Goal: Task Accomplishment & Management: Use online tool/utility

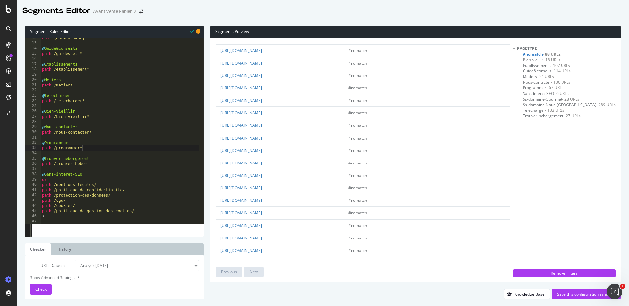
scroll to position [56, 0]
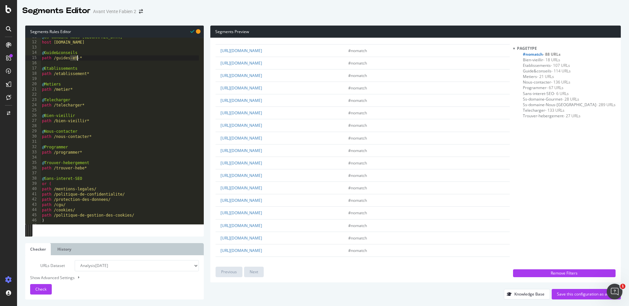
drag, startPoint x: 70, startPoint y: 59, endPoint x: 78, endPoint y: 60, distance: 7.2
click at [78, 60] on div "@ Ss-domaine-Nous-Rejoindre host [DOMAIN_NAME] @ Guide&conseils path /guides-et…" at bounding box center [120, 132] width 158 height 197
click at [38, 287] on span "Check" at bounding box center [40, 289] width 11 height 6
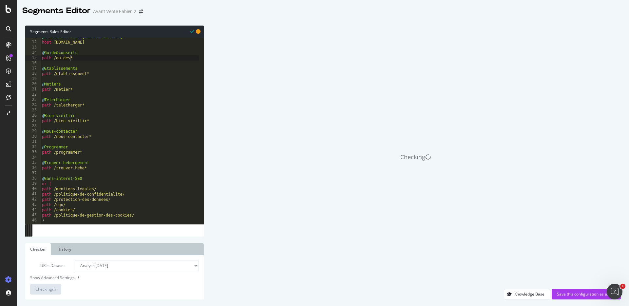
click at [129, 266] on select "Analysis [DATE] Analysis [DATE] Analysis [DATE] Analysis [DATE] Analysis [DATE]…" at bounding box center [137, 265] width 124 height 11
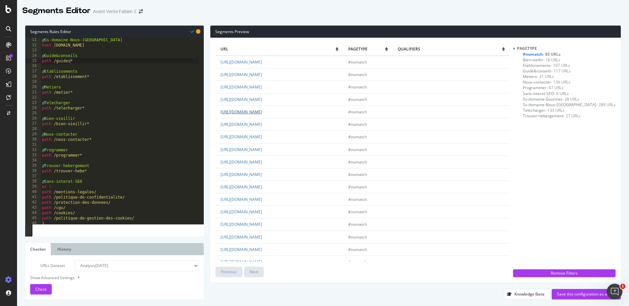
click at [262, 114] on link "[URL][DOMAIN_NAME]" at bounding box center [241, 112] width 42 height 6
click at [211, 164] on div "url pagetype qualifiers [URL][DOMAIN_NAME] #nomatch [URL][DOMAIN_NAME] #nomatch…" at bounding box center [415, 160] width 410 height 245
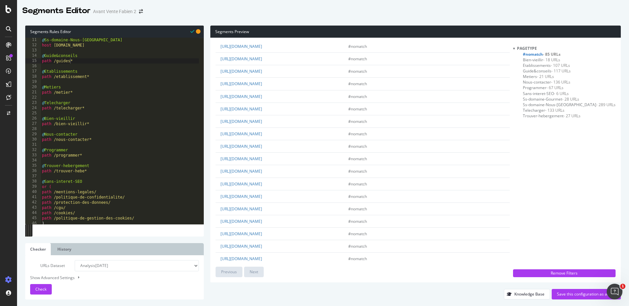
click at [560, 86] on span "Programmer - 67 URLs" at bounding box center [543, 88] width 41 height 6
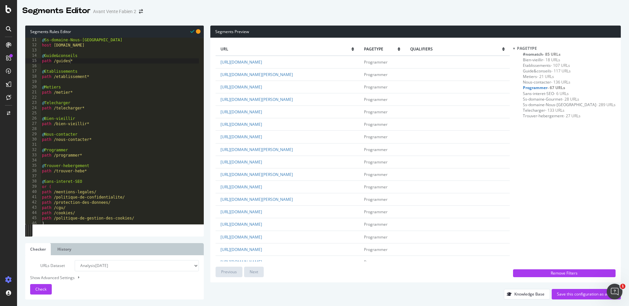
click at [560, 117] on span "Trouver-hebergement - 27 URLs" at bounding box center [552, 116] width 58 height 6
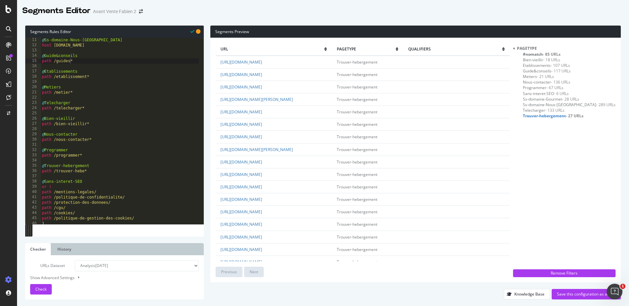
click at [561, 94] on span "Sans-interet-SEO - 6 URLs" at bounding box center [546, 94] width 46 height 6
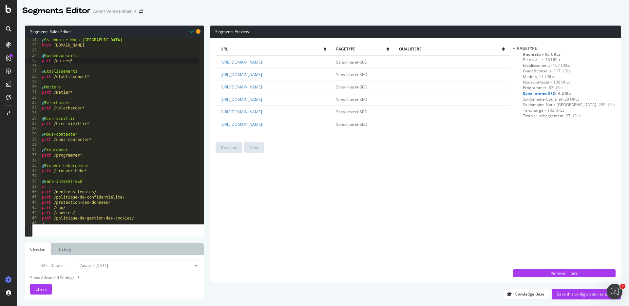
click at [558, 100] on span "Ss-domaine-Gourmet - 28 URLs" at bounding box center [551, 99] width 56 height 6
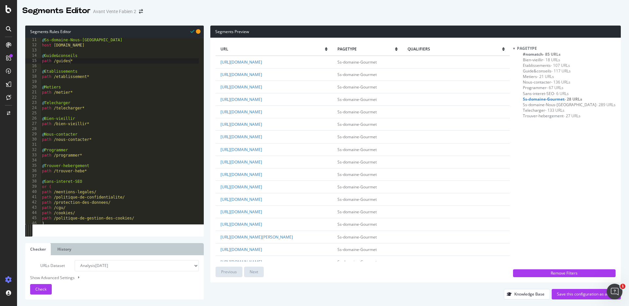
click at [553, 77] on span "Metiers - 21 URLs" at bounding box center [538, 77] width 31 height 6
click at [553, 71] on span "Guide&conseils - 117 URLs" at bounding box center [547, 71] width 48 height 6
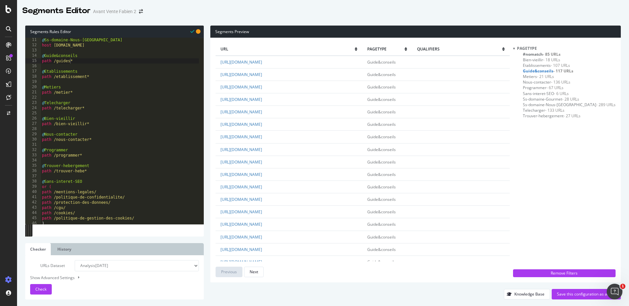
click at [559, 60] on span "Bien-vieillir - 18 URLs" at bounding box center [541, 60] width 37 height 6
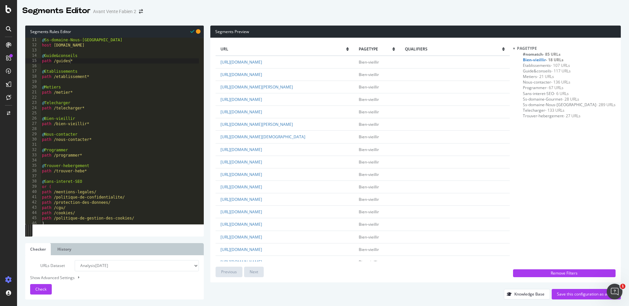
click at [558, 56] on span "#nomatch - 85 URLs" at bounding box center [542, 54] width 38 height 6
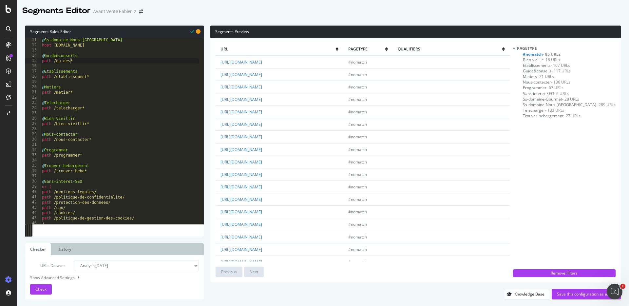
click at [557, 60] on span "Bien-vieillir - 18 URLs" at bounding box center [541, 60] width 37 height 6
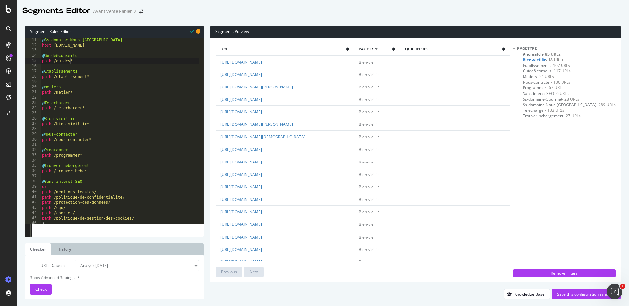
click at [558, 53] on span "#nomatch - 85 URLs" at bounding box center [542, 54] width 38 height 6
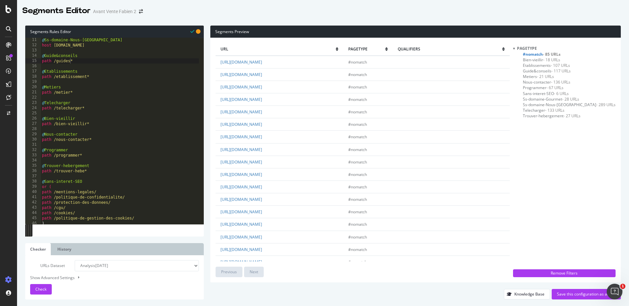
click at [553, 59] on span "Bien-vieillir - 18 URLs" at bounding box center [541, 60] width 37 height 6
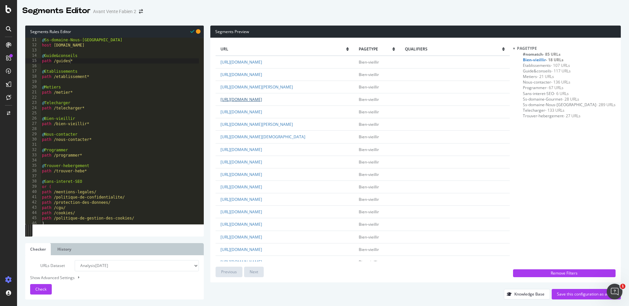
click at [262, 102] on link "[URL][DOMAIN_NAME]" at bounding box center [241, 100] width 42 height 6
click at [557, 51] on span "#nomatch - 85 URLs" at bounding box center [542, 54] width 38 height 6
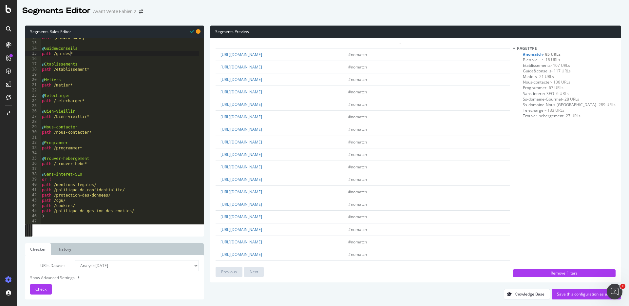
scroll to position [60, 0]
type textarea "path /trouver-hebe*"
click at [108, 162] on div "host [DOMAIN_NAME] @ Guide&conseils path /guides* @ Etablissements path /etabli…" at bounding box center [120, 133] width 158 height 197
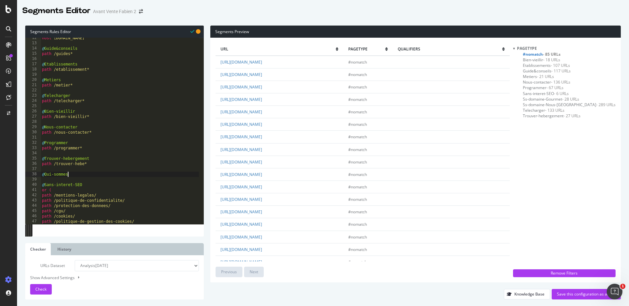
scroll to position [0, 0]
type textarea "@Qui-sommes-nous"
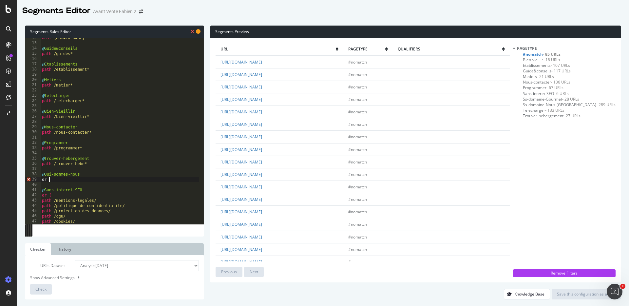
type textarea "or ("
drag, startPoint x: 298, startPoint y: 137, endPoint x: 262, endPoint y: 138, distance: 36.0
click at [262, 138] on td "[URL][DOMAIN_NAME]" at bounding box center [280, 137] width 128 height 12
copy link "notre-identite-rh/"
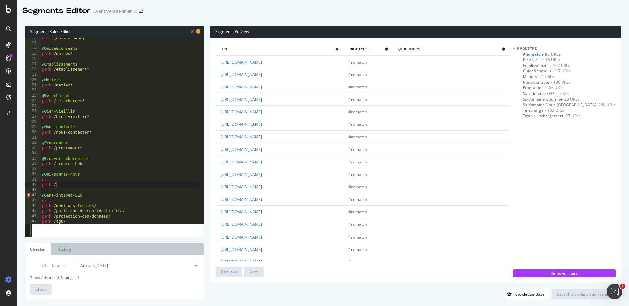
click at [70, 186] on div "host [DOMAIN_NAME] @ Guide&conseils path /guides* @ Etablissements path /etabli…" at bounding box center [120, 133] width 158 height 197
paste textarea "notre-identite-rh/"
type textarea "path /notre-identite-rh/"
click at [262, 74] on link "[URL][DOMAIN_NAME]" at bounding box center [241, 75] width 42 height 6
click at [209, 105] on div "Segments Preview url pagetype qualifiers [URL][DOMAIN_NAME] #nomatch [URL][DOMA…" at bounding box center [412, 163] width 417 height 274
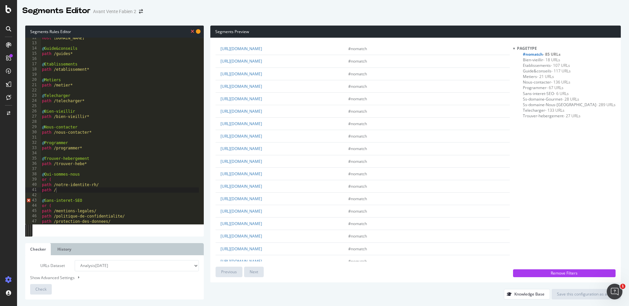
scroll to position [84, 0]
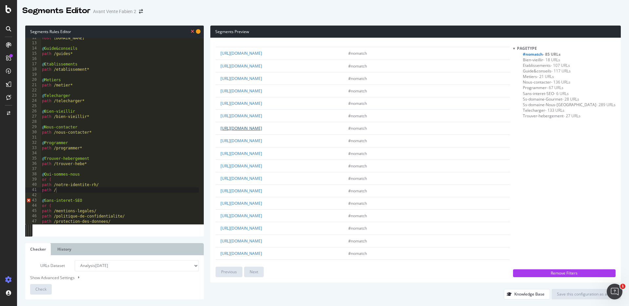
drag, startPoint x: 312, startPoint y: 127, endPoint x: 262, endPoint y: 130, distance: 49.8
click at [262, 130] on td "[URL][DOMAIN_NAME]" at bounding box center [280, 128] width 128 height 12
copy link "notre-personnel-de-sante/"
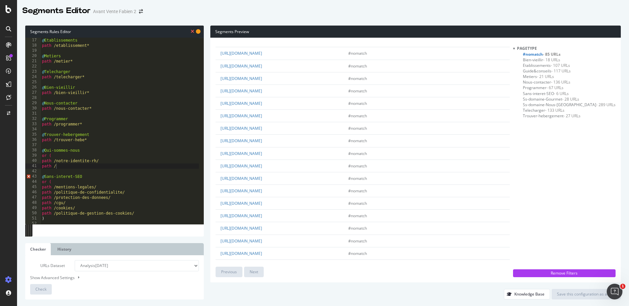
scroll to position [86, 0]
click at [66, 163] on div "@ Etablissements path /etablissement* @ Metiers path /metier* @ Telecharger pat…" at bounding box center [120, 133] width 158 height 197
paste textarea "notre-personnel-de-sante/"
type textarea "path /notre-personnel-de-sante/"
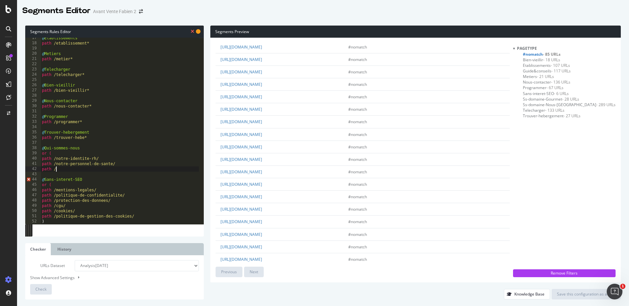
scroll to position [279, 0]
type textarea "path /"
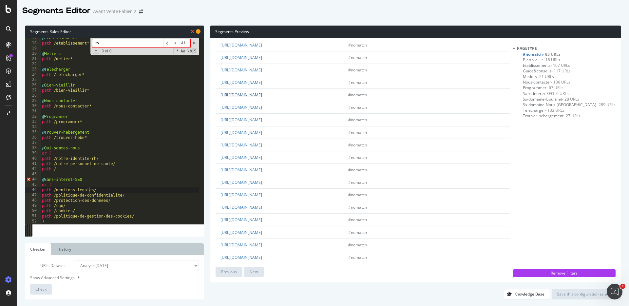
type input "e"
click at [194, 44] on span at bounding box center [194, 43] width 5 height 5
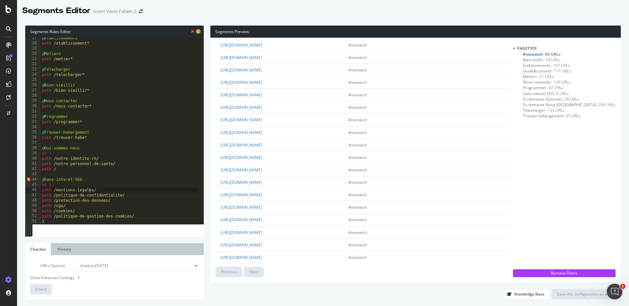
click at [292, 21] on div "Segments Rules Editor path /mentions-legales/ 17 18 19 20 21 22 23 24 25 26 27 …" at bounding box center [323, 162] width 612 height 287
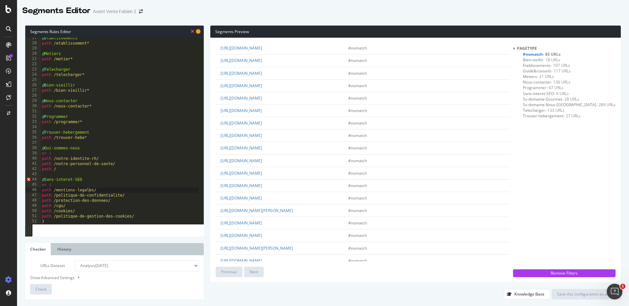
scroll to position [0, 0]
drag, startPoint x: 311, startPoint y: 75, endPoint x: 262, endPoint y: 75, distance: 49.8
click at [262, 75] on td "[URL][DOMAIN_NAME]" at bounding box center [280, 74] width 128 height 12
copy link "essentiel-groupe/"
click at [74, 167] on div "@ Etablissements path /etablissement* @ Metiers path /metier* @ Telecharger pat…" at bounding box center [120, 133] width 158 height 197
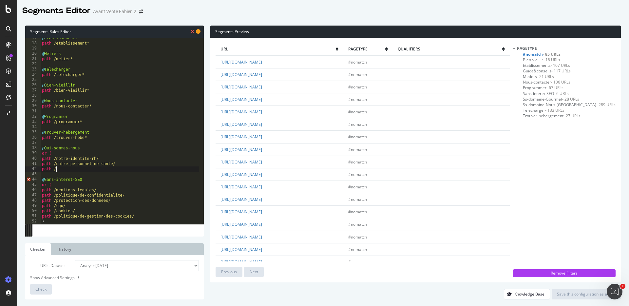
paste textarea "essentiel-groupe/"
type textarea "path /essentiel-groupe/"
drag, startPoint x: 305, startPoint y: 83, endPoint x: 262, endPoint y: 85, distance: 42.3
click at [262, 85] on td "[URL][DOMAIN_NAME]" at bounding box center [280, 87] width 128 height 12
drag, startPoint x: 312, startPoint y: 87, endPoint x: 262, endPoint y: 88, distance: 50.5
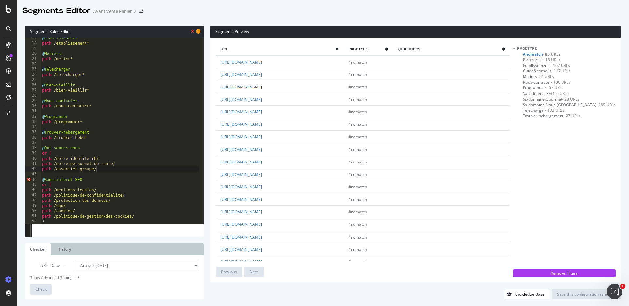
click at [262, 88] on td "[URL][DOMAIN_NAME]" at bounding box center [280, 87] width 128 height 12
copy link "mission-et-valeurs/"
click at [102, 169] on div "@ Etablissements path /etablissement* @ Metiers path /metier* @ Telecharger pat…" at bounding box center [120, 133] width 158 height 197
paste textarea "mission-et-valeurs/"
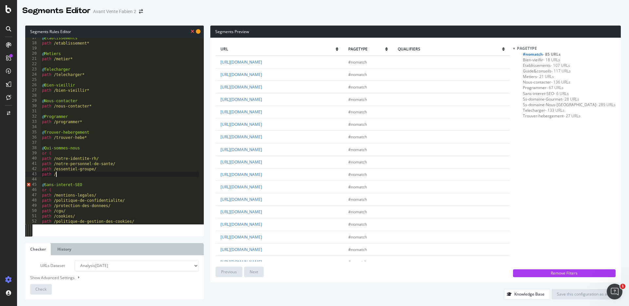
type textarea "path /mission-et-valeurs/"
drag, startPoint x: 314, startPoint y: 100, endPoint x: 262, endPoint y: 101, distance: 51.8
click at [262, 101] on td "[URL][DOMAIN_NAME]" at bounding box center [280, 99] width 128 height 12
copy link "presence-internationale/"
click at [66, 181] on div "@ Etablissements path /etablissement* @ Metiers path /metier* @ Telecharger pat…" at bounding box center [120, 133] width 158 height 197
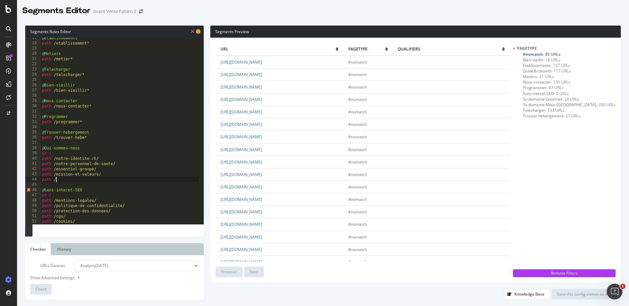
paste textarea "presence-internationale/"
type textarea "path /presence-internationale/"
drag, startPoint x: 321, startPoint y: 113, endPoint x: 262, endPoint y: 113, distance: 58.3
click at [262, 113] on td "[URL][DOMAIN_NAME]" at bounding box center [280, 112] width 128 height 12
copy link "politique-rse-groupe-emera/"
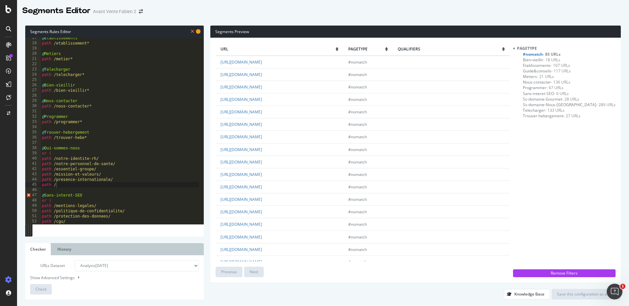
click at [68, 182] on div "@ Etablissements path /etablissement* @ Metiers path /metier* @ Telecharger pat…" at bounding box center [120, 133] width 158 height 197
paste textarea "politique-rse-groupe-emera/"
type textarea "path /politique-rse-groupe-emera/"
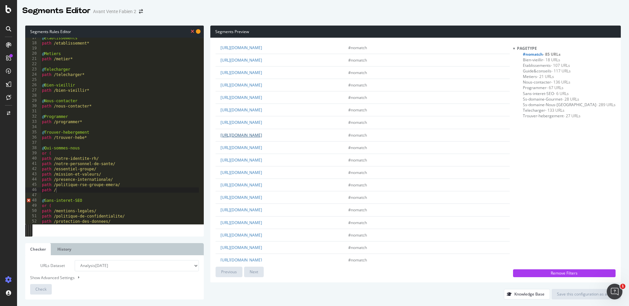
drag, startPoint x: 295, startPoint y: 135, endPoint x: 261, endPoint y: 135, distance: 33.4
click at [261, 135] on td "[URL][DOMAIN_NAME]" at bounding box center [280, 135] width 128 height 12
copy link "soins-therapies/"
click at [64, 190] on div "@ Etablissements path /etablissement* @ Metiers path /metier* @ Telecharger pat…" at bounding box center [120, 133] width 158 height 197
paste textarea "soins-therapies/"
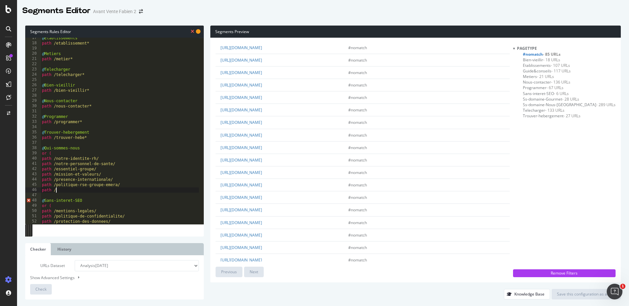
type textarea "path /soins-therapies/"
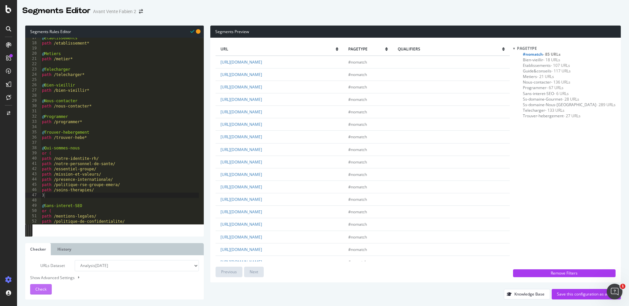
click at [42, 289] on span "Check" at bounding box center [40, 289] width 11 height 6
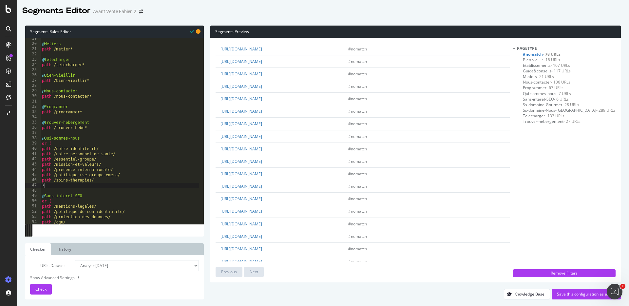
scroll to position [16, 0]
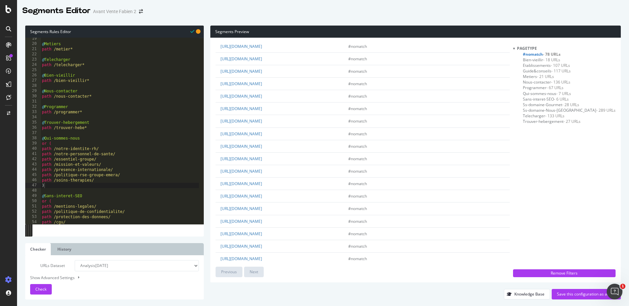
click at [212, 168] on div "url pagetype qualifiers [URL][DOMAIN_NAME] #nomatch [URL][DOMAIN_NAME] #nomatch…" at bounding box center [415, 160] width 410 height 245
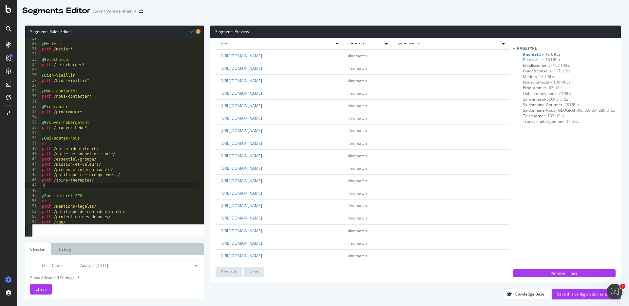
scroll to position [0, 0]
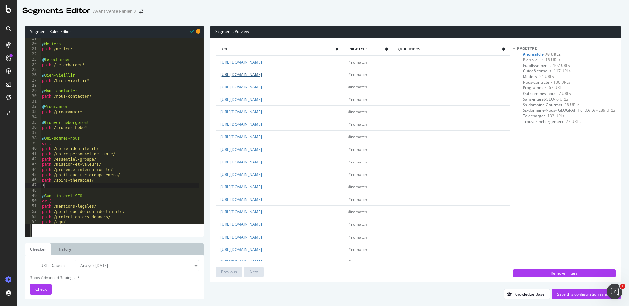
drag, startPoint x: 300, startPoint y: 74, endPoint x: 261, endPoint y: 74, distance: 38.6
click at [261, 74] on td "[URL][DOMAIN_NAME]" at bounding box center [280, 74] width 128 height 12
copy link "lexperience-emera"
type textarea "path /soins-therapies/"
click at [101, 181] on div "@ Metiers path /metier* @ Telecharger path /telecharger* @ Bien-vieillir path /…" at bounding box center [120, 134] width 158 height 197
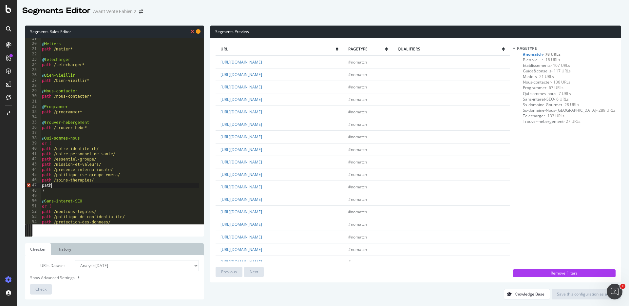
scroll to position [0, 1]
paste textarea "lexperience-emera"
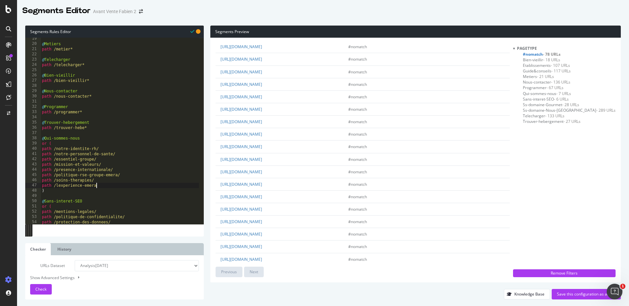
scroll to position [253, 0]
click at [111, 185] on div "@ Metiers path /metier* @ Telecharger path /telecharger* @ Bien-vieillir path /…" at bounding box center [120, 134] width 158 height 197
click at [97, 126] on div "@ Metiers path /metier* @ Telecharger path /telecharger* @ Bien-vieillir path /…" at bounding box center [120, 134] width 158 height 197
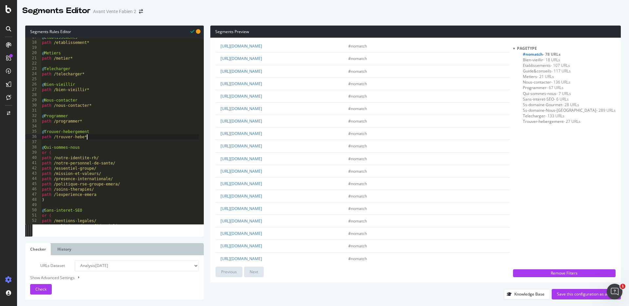
scroll to position [86, 0]
click at [90, 121] on div "@ Etablissements path /etablissement* @ Metiers path /metier* @ Telecharger pat…" at bounding box center [120, 133] width 158 height 197
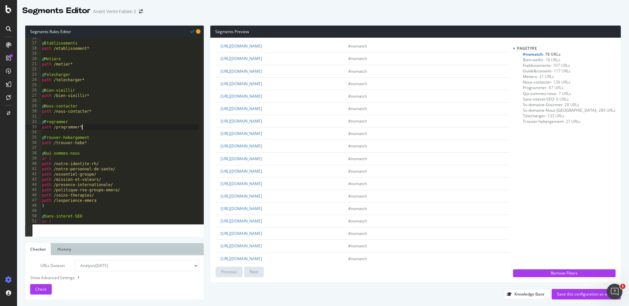
click at [75, 121] on div "@ Etablissements path /etablissement* @ Metiers path /metier* @ Telecharger pat…" at bounding box center [120, 133] width 158 height 197
click at [98, 143] on div "@ Etablissements path /etablissement* @ Metiers path /metier* @ Telecharger pat…" at bounding box center [120, 135] width 158 height 197
type textarea "path /trouver-hebe*"
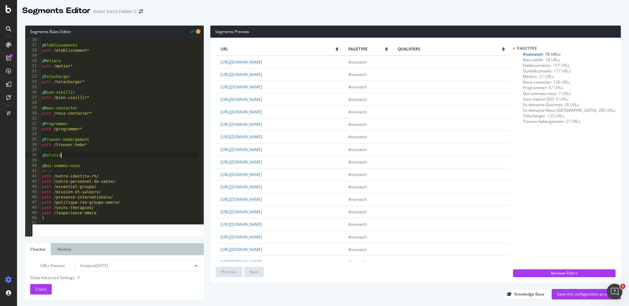
type textarea "@Solutions"
type textarea "path *solution*"
click at [47, 288] on button "Check" at bounding box center [41, 289] width 22 height 10
click at [540, 128] on div "#nomatch - 68 URLs Bien-vieillir - 18 URLs Etablissements - 107 URLs Guide&cons…" at bounding box center [566, 90] width 97 height 79
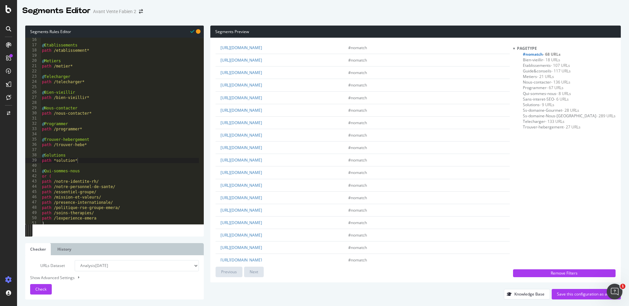
scroll to position [228, 0]
click at [262, 112] on link "[URL][DOMAIN_NAME]" at bounding box center [241, 109] width 42 height 6
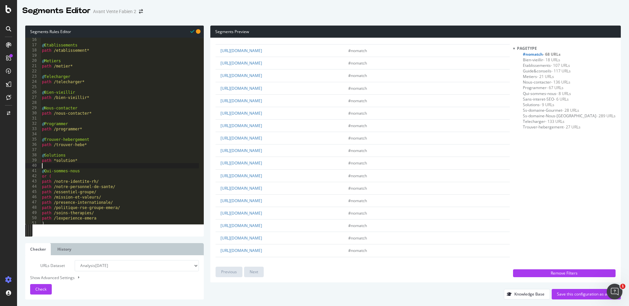
scroll to position [0, 0]
click at [85, 163] on div "@ Etablissements path /etablissement* @ Metiers path /metier* @ Telecharger pat…" at bounding box center [120, 135] width 158 height 197
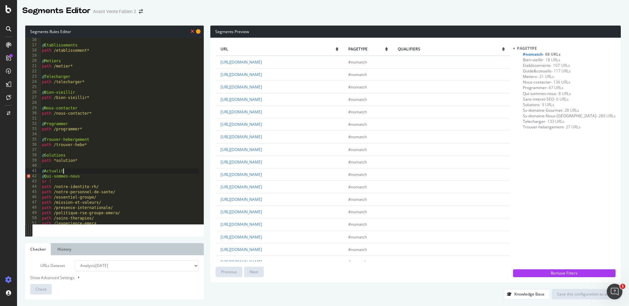
scroll to position [0, 2]
type textarea "@Actualites"
type textarea "path /actu*"
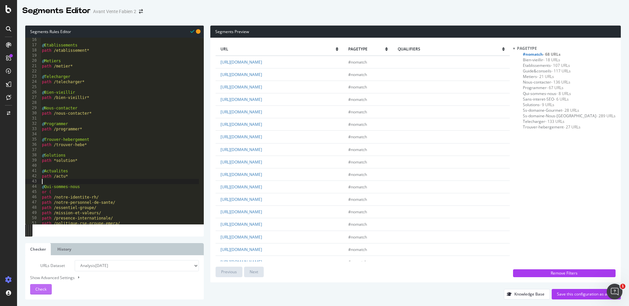
click at [44, 289] on span "Check" at bounding box center [40, 289] width 11 height 6
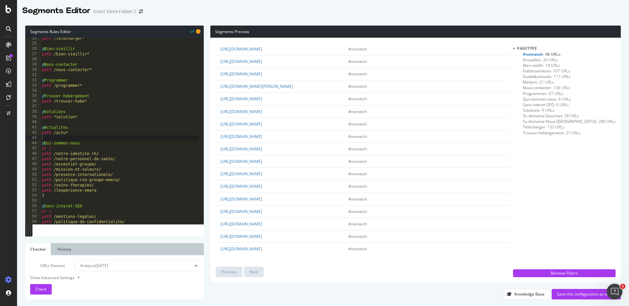
scroll to position [415, 0]
click at [262, 101] on link "[URL][DOMAIN_NAME]" at bounding box center [241, 99] width 42 height 6
click at [262, 100] on link "[URL][DOMAIN_NAME]" at bounding box center [241, 99] width 42 height 6
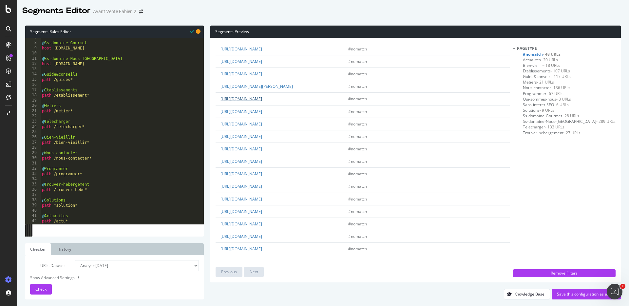
scroll to position [31, 0]
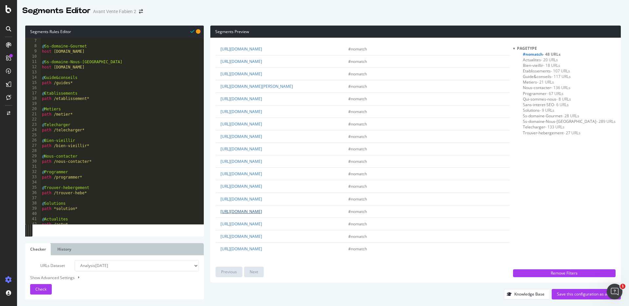
click at [262, 214] on link "[URL][DOMAIN_NAME]" at bounding box center [241, 212] width 42 height 6
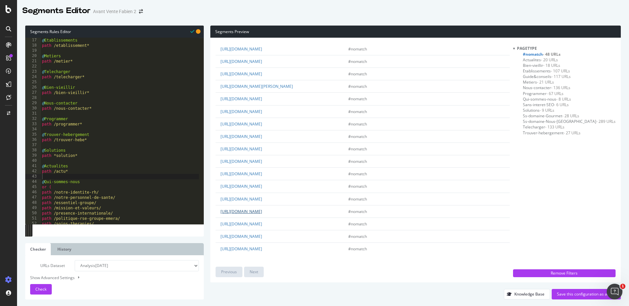
scroll to position [36, 0]
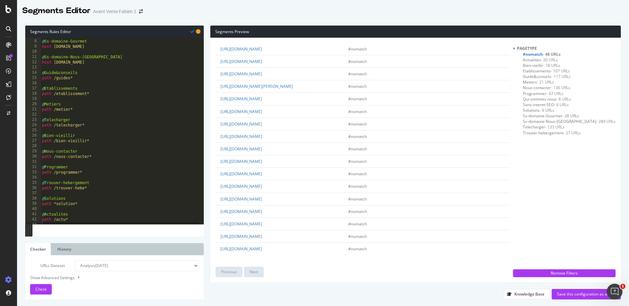
type textarea "@Metiers"
click at [64, 104] on div "@ Ss-domaine-Gourmet host [DOMAIN_NAME] @ Ss-domaine-Nous-Rejoindre host [DOMAI…" at bounding box center [120, 131] width 158 height 197
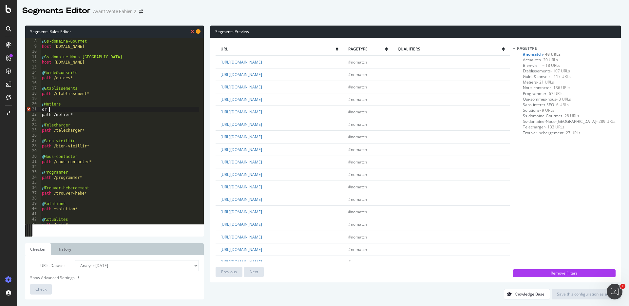
type textarea "or ("
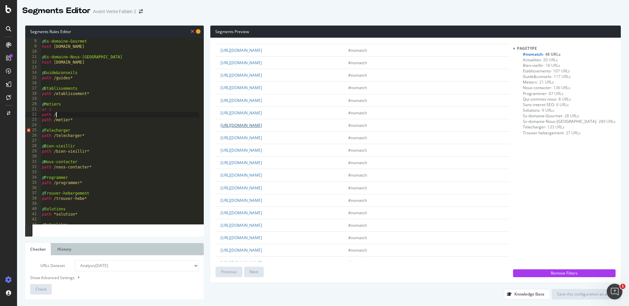
scroll to position [55, 0]
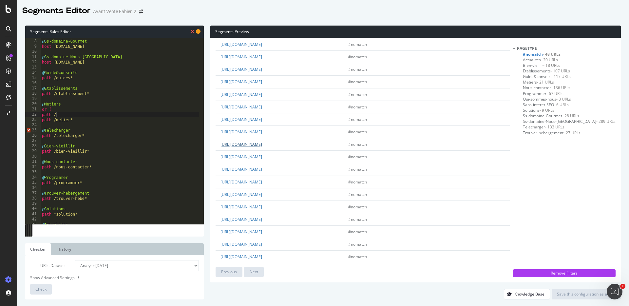
drag, startPoint x: 306, startPoint y: 146, endPoint x: 261, endPoint y: 146, distance: 45.2
click at [261, 146] on td "[URL][DOMAIN_NAME]" at bounding box center [280, 144] width 128 height 12
drag, startPoint x: 299, startPoint y: 145, endPoint x: 262, endPoint y: 145, distance: 37.3
click at [262, 145] on td "[URL][DOMAIN_NAME]" at bounding box center [280, 144] width 128 height 12
copy link "tous-nos-metiers/"
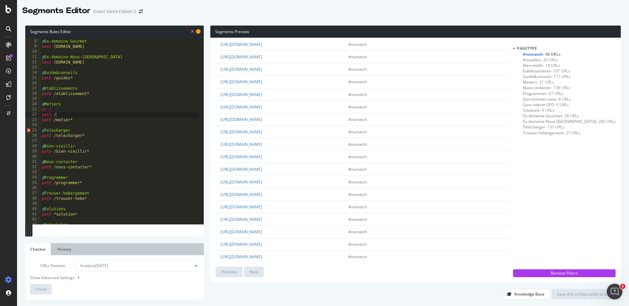
click at [68, 113] on div "@ Ss-domaine-Gourmet host [DOMAIN_NAME] @ Ss-domaine-Nous-Rejoindre host [DOMAI…" at bounding box center [120, 131] width 158 height 197
paste textarea "tous-nos-metiers/"
type textarea "path /tous-nos-metiers/"
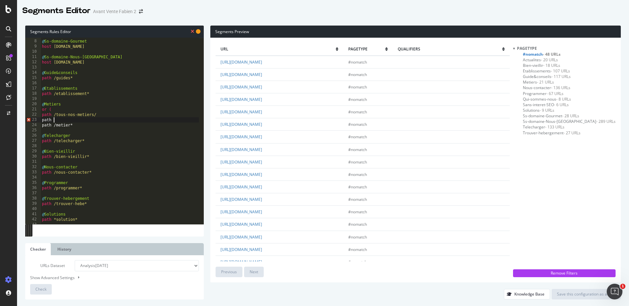
scroll to position [0, 1]
drag, startPoint x: 301, startPoint y: 200, endPoint x: 261, endPoint y: 201, distance: 40.0
click at [261, 201] on td "[URL][DOMAIN_NAME]" at bounding box center [280, 199] width 128 height 12
click at [317, 200] on td "[URL][DOMAIN_NAME]" at bounding box center [280, 199] width 128 height 12
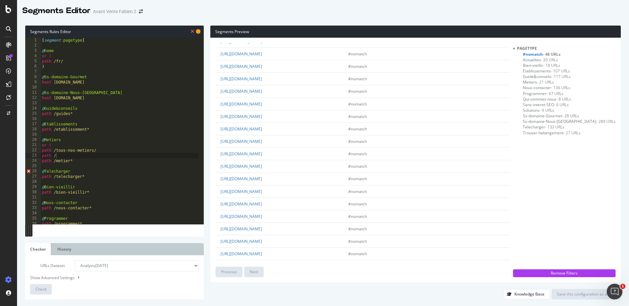
scroll to position [136, 0]
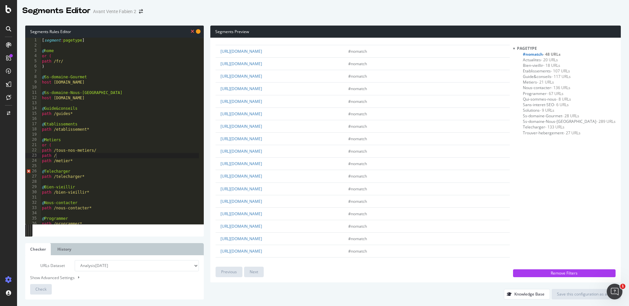
click at [70, 114] on div "[ segment : pagetype ] @ home or ( path /fr/ ) @ Ss-domaine-Gourmet host [DOMAI…" at bounding box center [120, 136] width 158 height 197
drag, startPoint x: 319, startPoint y: 209, endPoint x: 262, endPoint y: 214, distance: 57.5
click at [262, 214] on td "[URL][DOMAIN_NAME]" at bounding box center [280, 211] width 128 height 12
copy link "nous-rejoindre/nos-metiers/"
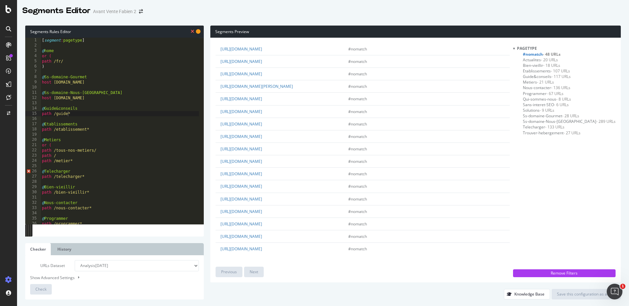
click at [71, 155] on div "[ segment : pagetype ] @ home or ( path /fr/ ) @ Ss-domaine-Gourmet host [DOMAI…" at bounding box center [120, 136] width 158 height 197
paste textarea "nous-rejoindre/nos-metiers/"
click at [77, 161] on div "[ segment : pagetype ] @ home or ( path /fr/ ) @ Ss-domaine-Gourmet host [DOMAI…" at bounding box center [120, 136] width 158 height 197
type textarea "path /metier*"
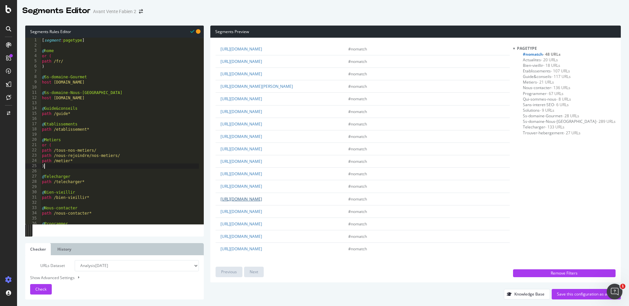
scroll to position [414, 0]
click at [262, 202] on link "[URL][DOMAIN_NAME]" at bounding box center [241, 199] width 42 height 6
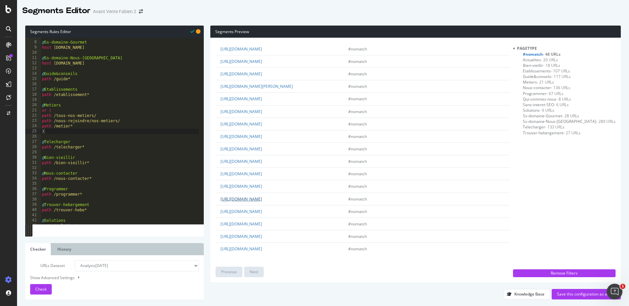
scroll to position [42, 0]
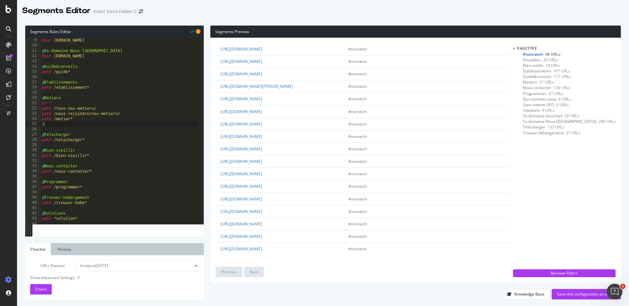
type textarea "@Programmer"
click at [73, 182] on div "@ Ss-domaine-Gourmet host [DOMAIN_NAME] @ Ss-domaine-Nous-Rejoindre host [DOMAI…" at bounding box center [120, 130] width 158 height 197
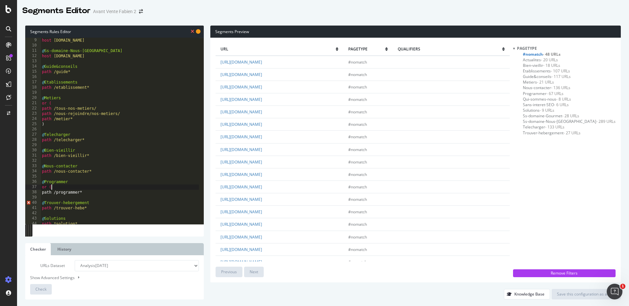
scroll to position [0, 1]
type textarea "or ("
type textarea "path /reserver*"
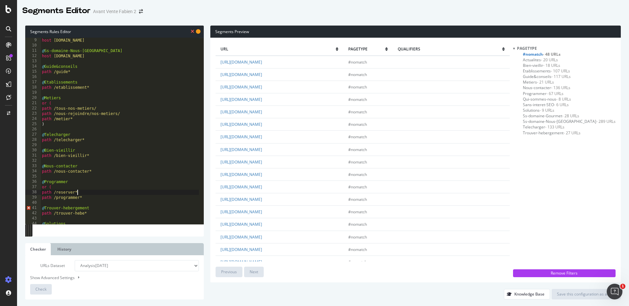
click at [88, 203] on div "@ Ss-domaine-Gourmet host [DOMAIN_NAME] @ Ss-domaine-Nous-Rejoindre host [DOMAI…" at bounding box center [120, 130] width 158 height 197
type textarea ")"
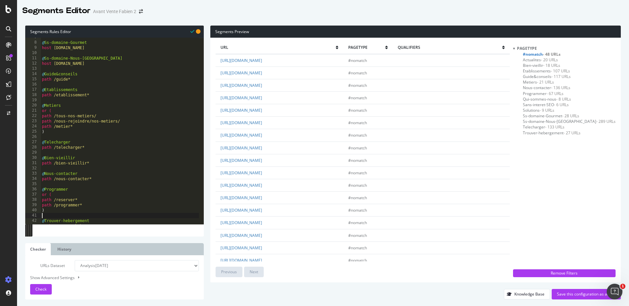
scroll to position [1, 0]
click at [262, 123] on link "[URL][DOMAIN_NAME]" at bounding box center [241, 123] width 42 height 6
click at [43, 286] on span "Check" at bounding box center [40, 289] width 11 height 6
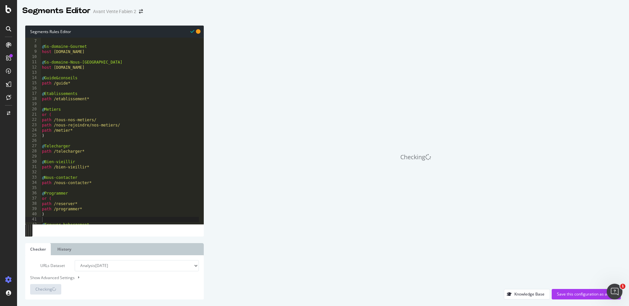
scroll to position [30, 0]
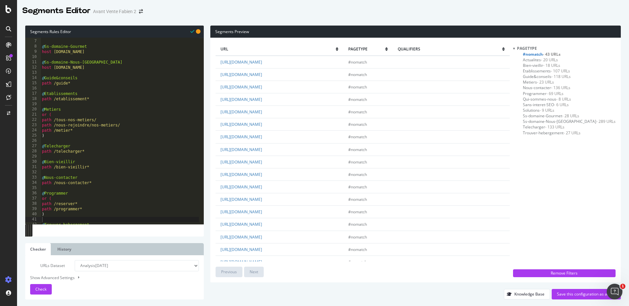
click at [210, 136] on div "url pagetype qualifiers [URL][DOMAIN_NAME] #nomatch [URL][DOMAIN_NAME] #nomatch…" at bounding box center [415, 160] width 410 height 245
click at [262, 136] on link "[URL][DOMAIN_NAME]" at bounding box center [241, 137] width 42 height 6
click at [262, 150] on link "[URL][DOMAIN_NAME]" at bounding box center [241, 150] width 42 height 6
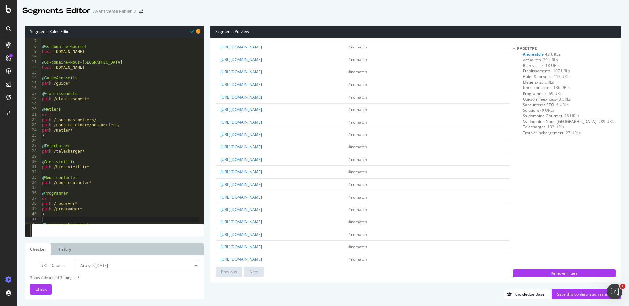
click at [209, 67] on div "Segments Preview url pagetype qualifiers [URL][DOMAIN_NAME] #nomatch [URL][DOMA…" at bounding box center [412, 163] width 417 height 274
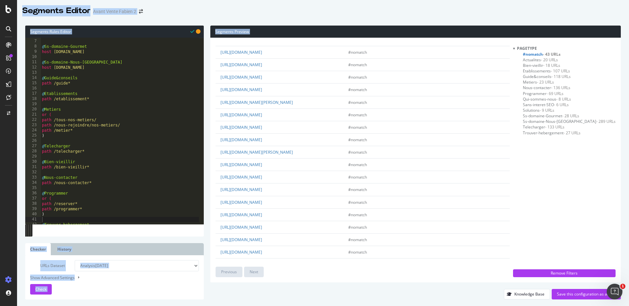
scroll to position [349, 0]
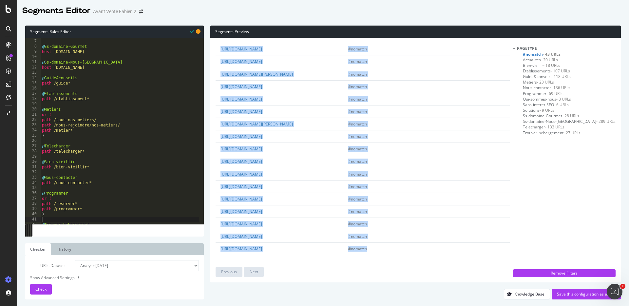
drag, startPoint x: 218, startPoint y: 59, endPoint x: 445, endPoint y: 250, distance: 296.1
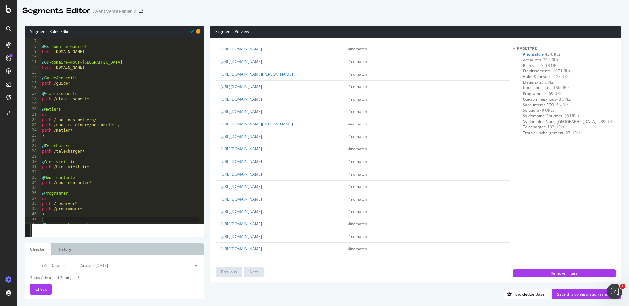
click at [554, 99] on span "Qui-sommes-nous - 8 URLs" at bounding box center [547, 99] width 48 height 6
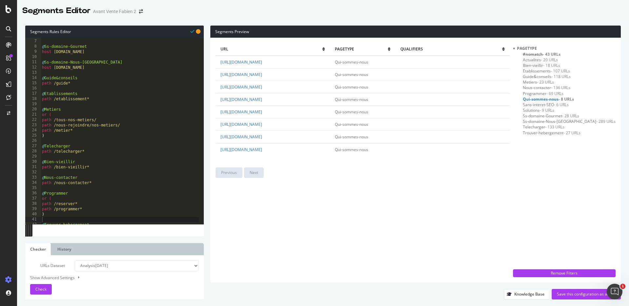
click at [560, 54] on span "- 43 URLs" at bounding box center [552, 54] width 18 height 6
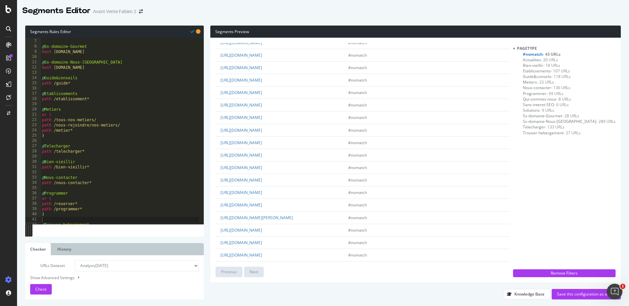
scroll to position [197, 0]
click at [85, 219] on div ") @ Ss-domaine-Gourmet host [DOMAIN_NAME] @ Ss-domaine-Nous-Rejoindre host [DOM…" at bounding box center [120, 131] width 158 height 197
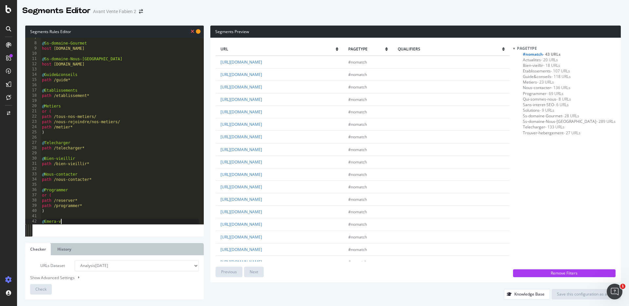
scroll to position [0, 2]
type textarea "@Emera-vous"
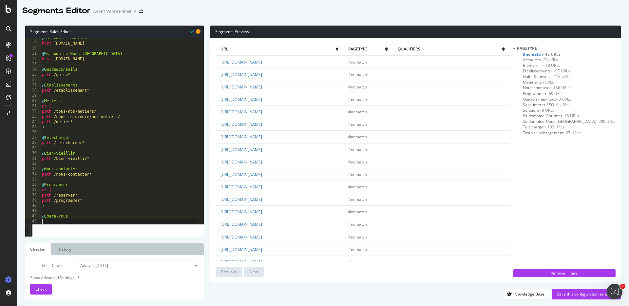
scroll to position [39, 0]
type textarea "or ("
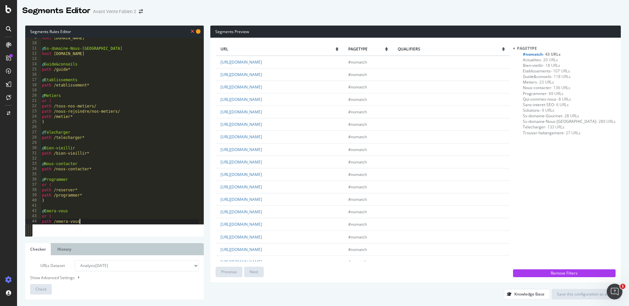
scroll to position [0, 3]
drag, startPoint x: 56, startPoint y: 216, endPoint x: 32, endPoint y: 216, distance: 23.9
click at [32, 216] on div "path /emera-vous* 9 10 11 12 13 14 15 16 17 18 19 20 21 22 23 24 25 26 27 28 29…" at bounding box center [114, 131] width 179 height 186
type textarea "or ("
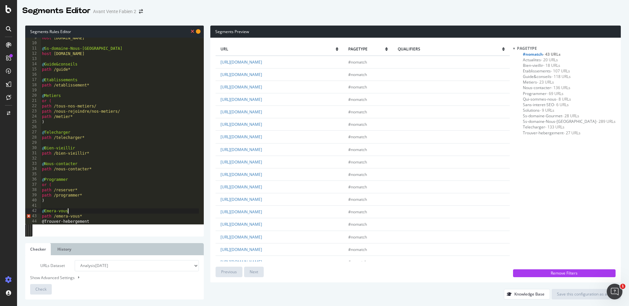
click at [99, 215] on div "host [DOMAIN_NAME] @ Ss-domaine-Nous-Rejoindre host [DOMAIN_NAME] @ Guide&conse…" at bounding box center [120, 133] width 158 height 197
type textarea "path /emera-vous*"
click at [42, 290] on span "Check" at bounding box center [40, 289] width 11 height 6
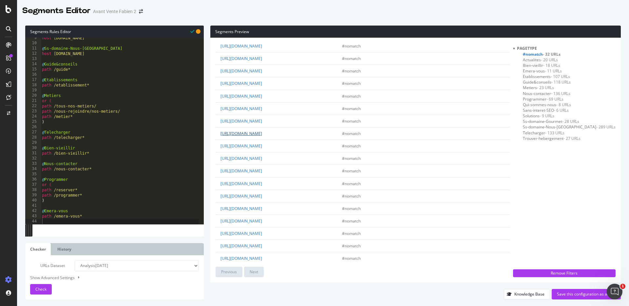
scroll to position [112, 0]
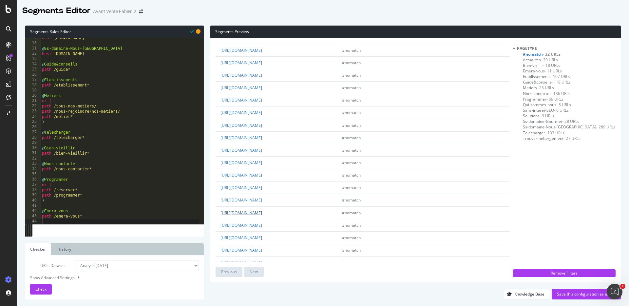
click at [262, 212] on link "[URL][DOMAIN_NAME]" at bounding box center [241, 213] width 42 height 6
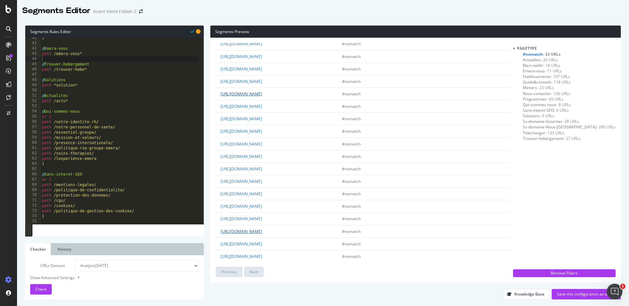
scroll to position [65, 0]
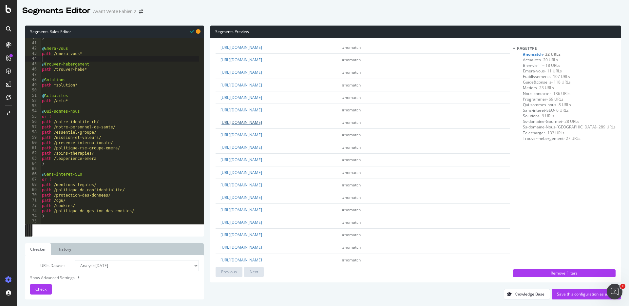
click at [262, 121] on link "[URL][DOMAIN_NAME]" at bounding box center [241, 123] width 42 height 6
click at [570, 295] on div "Save this configuration as active" at bounding box center [586, 294] width 59 height 6
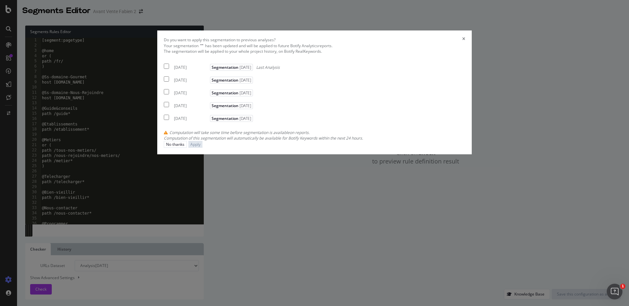
click at [202, 70] on div "[DATE]" at bounding box center [191, 68] width 34 height 6
checkbox input "true"
click at [200, 147] on div "Apply" at bounding box center [195, 144] width 10 height 6
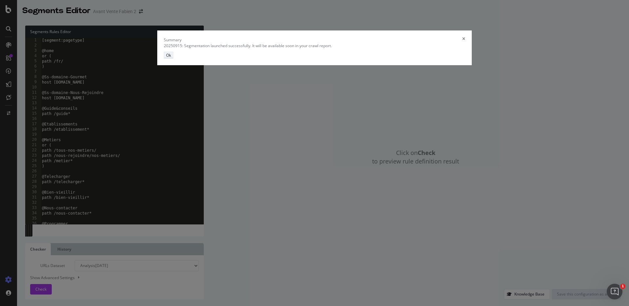
click at [171, 58] on div "Ok" at bounding box center [168, 55] width 5 height 6
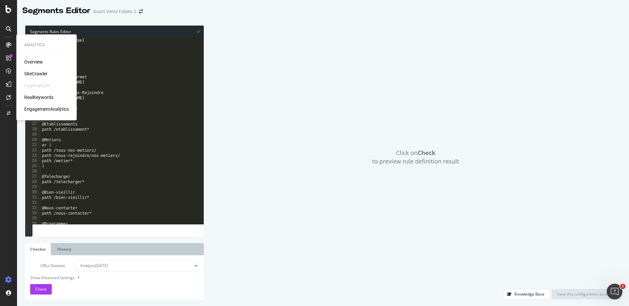
click at [43, 70] on div "SiteCrawler" at bounding box center [35, 73] width 23 height 7
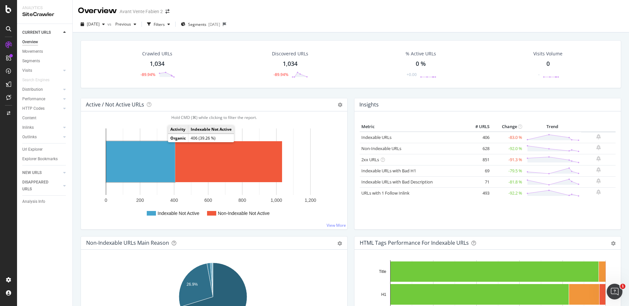
click at [159, 145] on rect "A chart." at bounding box center [140, 161] width 69 height 41
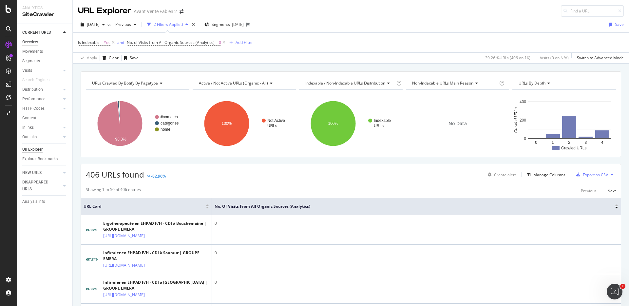
click at [29, 44] on div "Overview" at bounding box center [30, 42] width 16 height 7
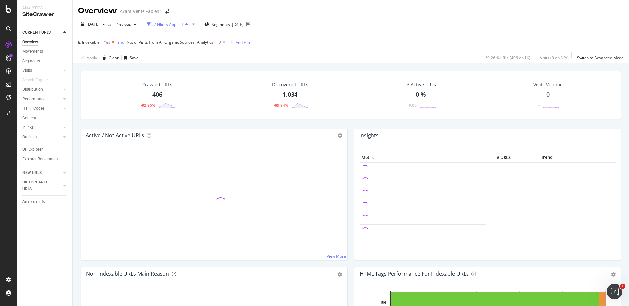
click at [112, 43] on icon at bounding box center [113, 42] width 6 height 7
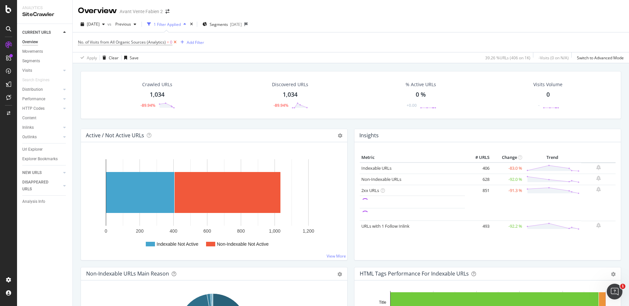
click at [176, 41] on icon at bounding box center [175, 42] width 6 height 7
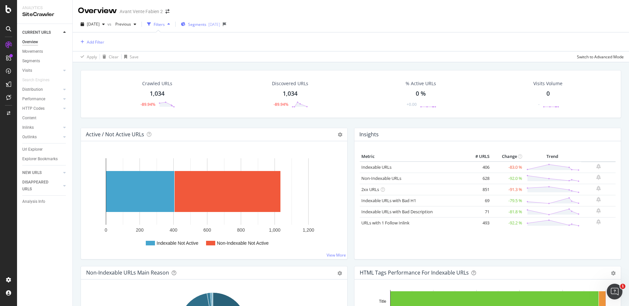
click at [220, 24] on div "[DATE]" at bounding box center [214, 25] width 12 height 6
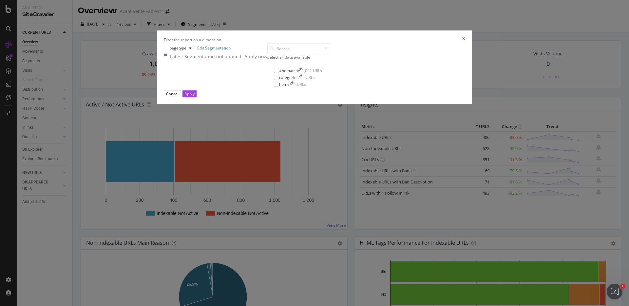
click at [267, 60] on div "- Apply now" at bounding box center [255, 56] width 25 height 7
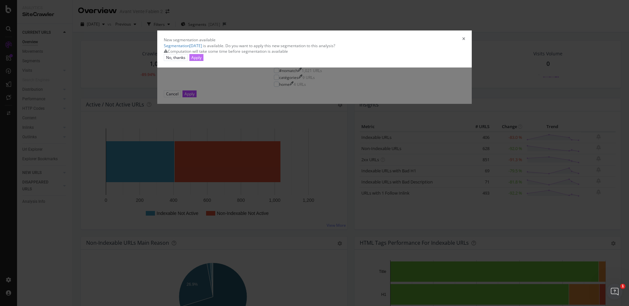
click at [201, 60] on div "Apply" at bounding box center [196, 58] width 10 height 6
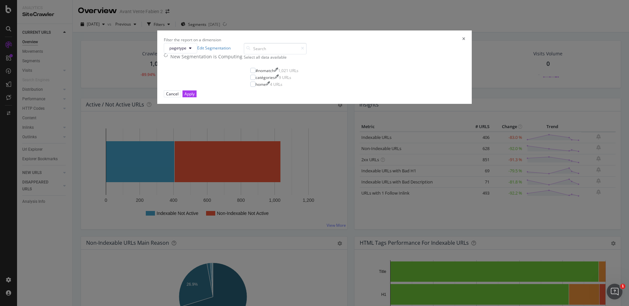
click at [382, 43] on div "Filter the report on a dimension" at bounding box center [314, 40] width 301 height 6
click at [381, 43] on div "Filter the report on a dimension" at bounding box center [314, 40] width 301 height 6
click at [379, 43] on div "Filter the report on a dimension" at bounding box center [314, 40] width 301 height 6
click at [373, 43] on div "Filter the report on a dimension" at bounding box center [314, 40] width 301 height 6
click at [462, 43] on icon "times" at bounding box center [463, 40] width 3 height 6
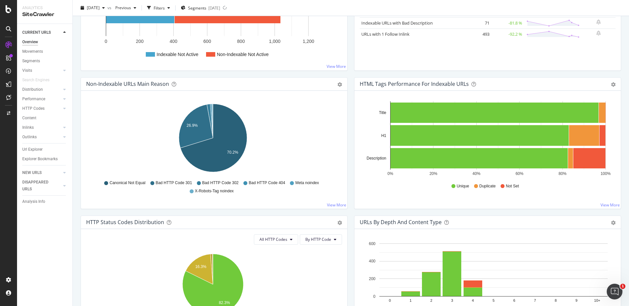
scroll to position [335, 0]
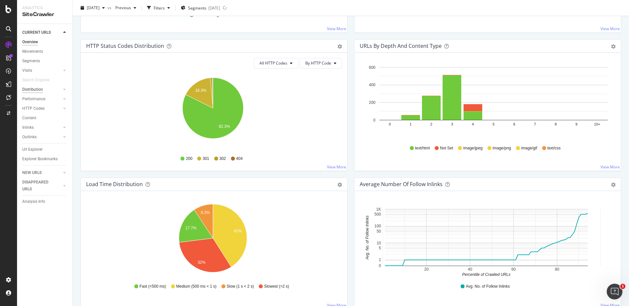
click at [35, 90] on div "Distribution" at bounding box center [32, 89] width 21 height 7
